Goal: Find specific page/section: Find specific page/section

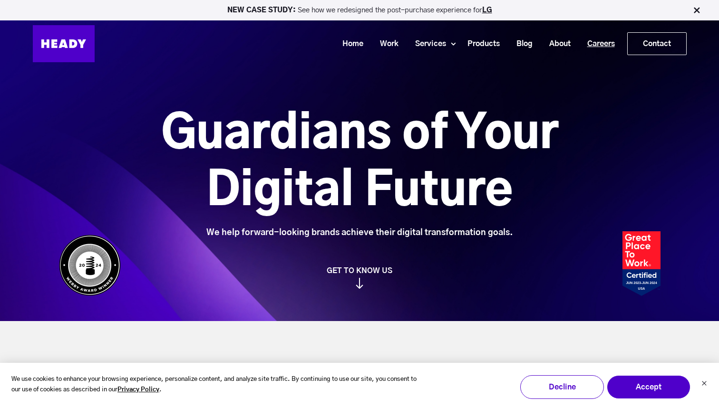
click at [603, 44] on link "Careers" at bounding box center [597, 44] width 44 height 18
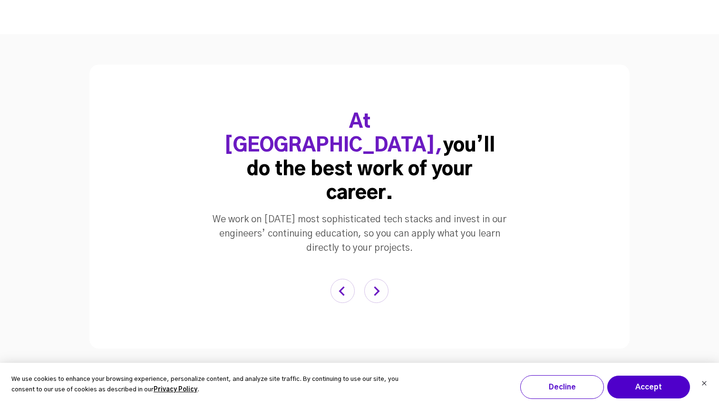
scroll to position [1866, 0]
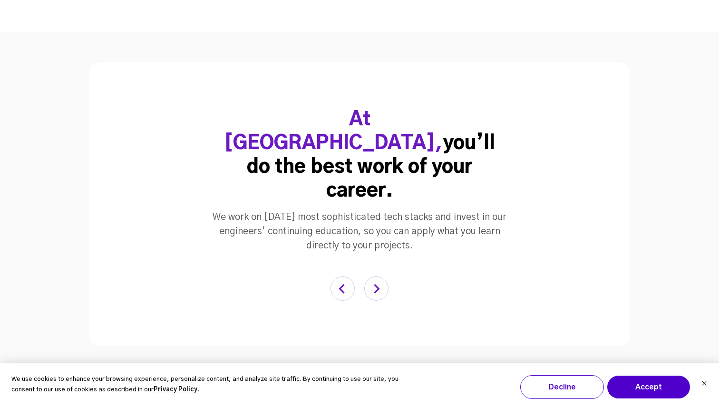
click at [379, 277] on img "button" at bounding box center [376, 289] width 24 height 24
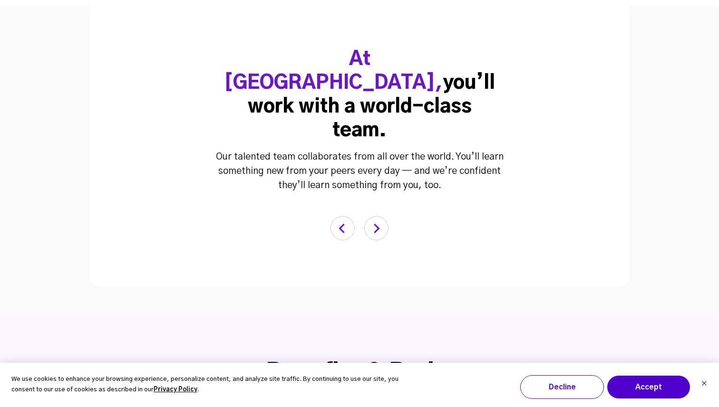
scroll to position [1932, 0]
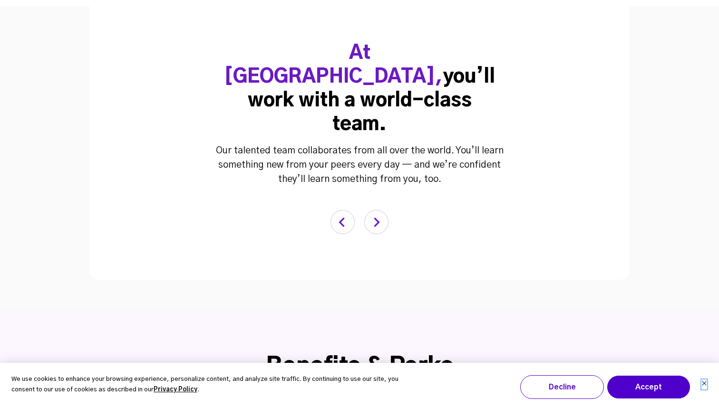
click at [705, 384] on icon "Dismiss cookie banner" at bounding box center [704, 384] width 6 height 6
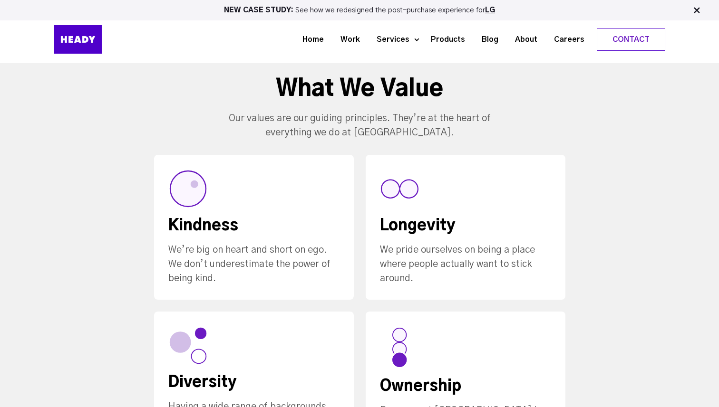
scroll to position [0, 0]
